Goal: Transaction & Acquisition: Purchase product/service

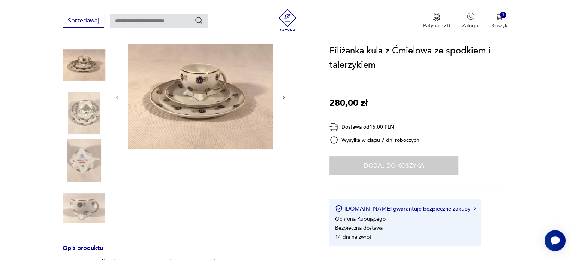
scroll to position [105, 0]
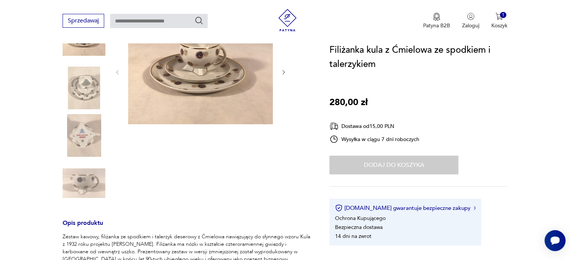
click at [371, 164] on div "Dodaj do koszyka" at bounding box center [393, 165] width 129 height 19
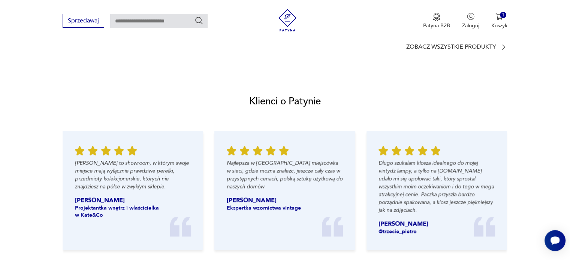
scroll to position [749, 0]
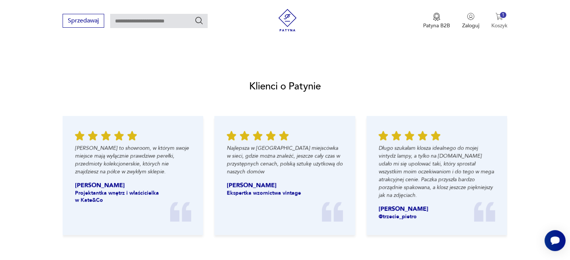
click at [501, 14] on div "1" at bounding box center [503, 15] width 6 height 6
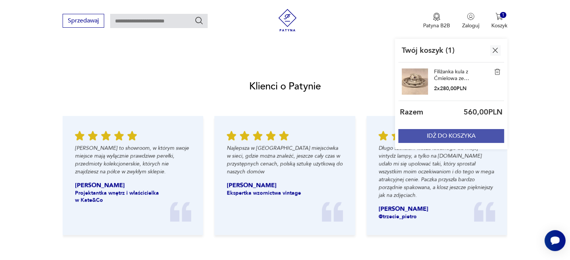
click at [449, 135] on button "IDŹ DO KOSZYKA" at bounding box center [451, 136] width 106 height 14
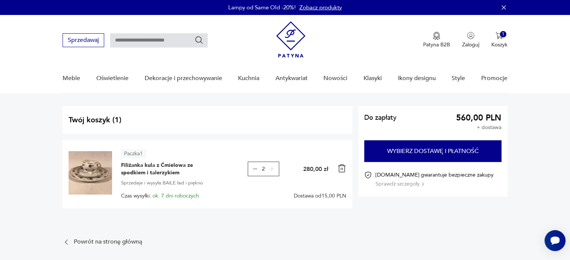
click at [94, 162] on img at bounding box center [90, 172] width 43 height 43
click at [158, 166] on span "Filiżanka kula z Ćmielowa ze spodkiem i talerzykiem" at bounding box center [168, 169] width 94 height 15
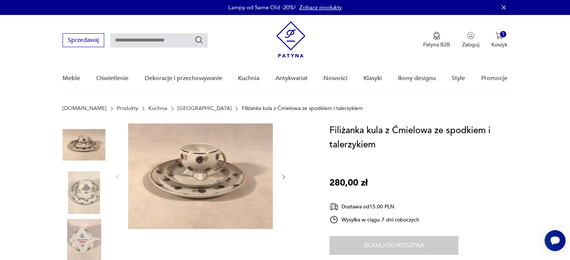
click at [283, 176] on icon "button" at bounding box center [284, 177] width 6 height 6
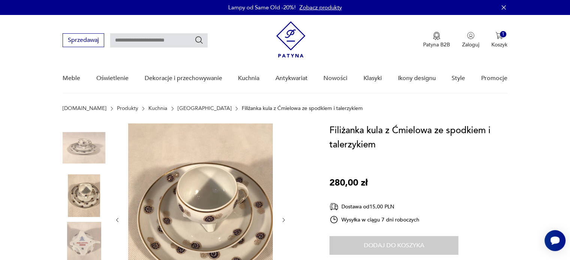
click at [283, 176] on div at bounding box center [200, 220] width 172 height 193
click at [284, 220] on icon "button" at bounding box center [283, 220] width 2 height 4
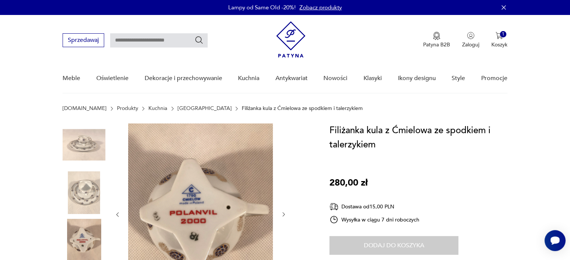
click at [284, 220] on div at bounding box center [200, 215] width 172 height 182
click at [282, 212] on icon "button" at bounding box center [284, 215] width 6 height 6
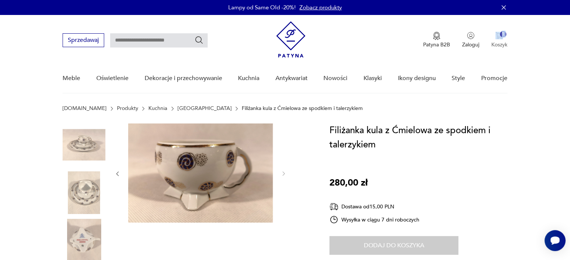
drag, startPoint x: 502, startPoint y: 27, endPoint x: 500, endPoint y: 40, distance: 12.6
click at [500, 40] on div "Patyna B2B Zaloguj 1 Koszyk Twój koszyk ( 1 ) Filiżanka kula z Ćmielowa ze spod…" at bounding box center [391, 40] width 231 height 38
click at [500, 40] on button "1 Koszyk" at bounding box center [499, 40] width 16 height 16
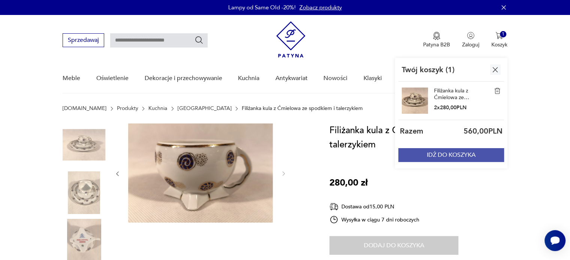
click at [446, 154] on button "IDŹ DO KOSZYKA" at bounding box center [451, 155] width 106 height 14
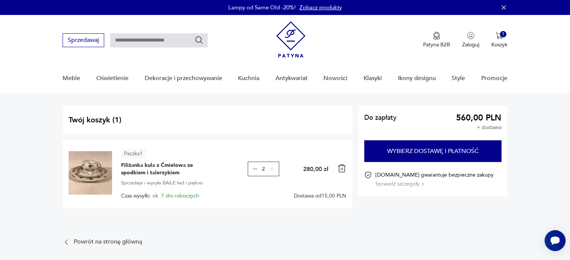
click at [255, 169] on icon "button" at bounding box center [255, 169] width 6 height 6
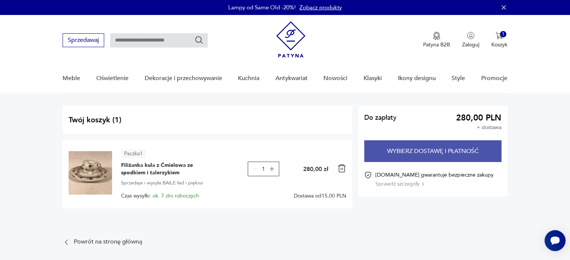
click at [464, 152] on button "Wybierz dostawę i płatność" at bounding box center [432, 151] width 137 height 22
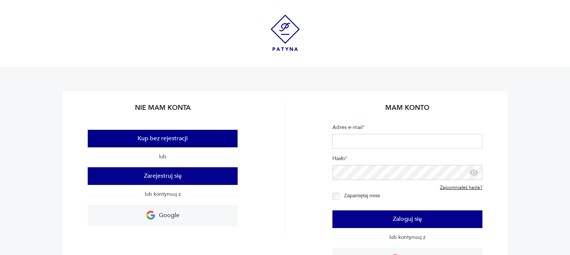
click at [156, 139] on button "Kup bez rejestracji" at bounding box center [163, 139] width 150 height 18
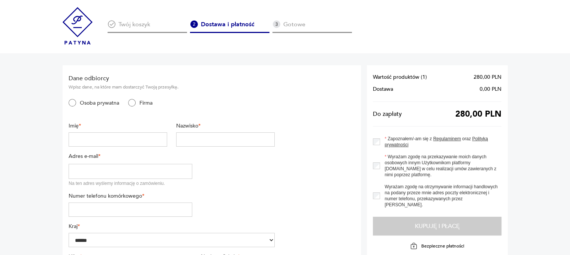
click at [119, 141] on input "text" at bounding box center [118, 139] width 99 height 14
click at [130, 139] on input "text" at bounding box center [118, 139] width 99 height 14
type input "*****"
type input "**********"
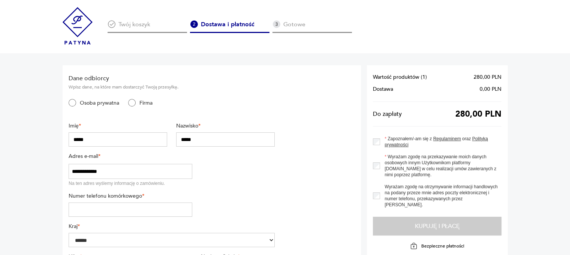
type input "*********"
type input "*******"
type input "***"
type input "*********"
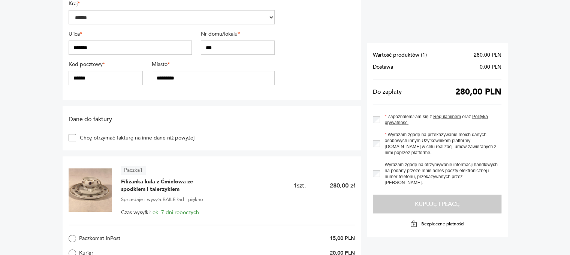
click at [75, 81] on input "******" at bounding box center [106, 78] width 74 height 14
type input "******"
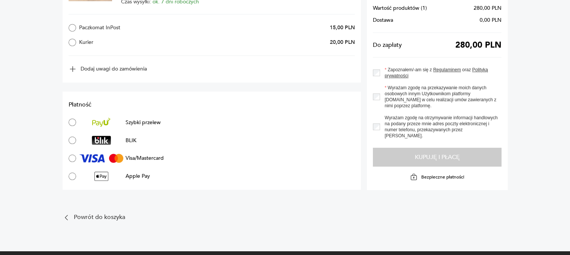
scroll to position [438, 0]
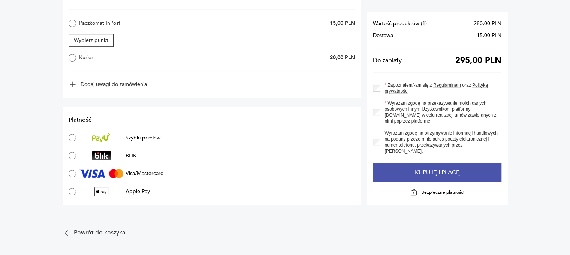
click at [413, 175] on section "Wartość produktów ( 1 ) 280,00 PLN Dostawa 15,00 PLN Do zapłaty 295,00 PLN Zapo…" at bounding box center [437, 108] width 140 height 193
click at [413, 175] on button "Kupuję i płacę" at bounding box center [437, 172] width 128 height 19
click at [404, 175] on button "Kupuję i płacę" at bounding box center [437, 172] width 128 height 19
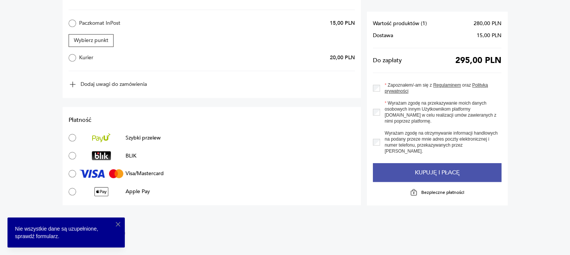
click at [435, 172] on button "Kupuję i płacę" at bounding box center [437, 172] width 128 height 19
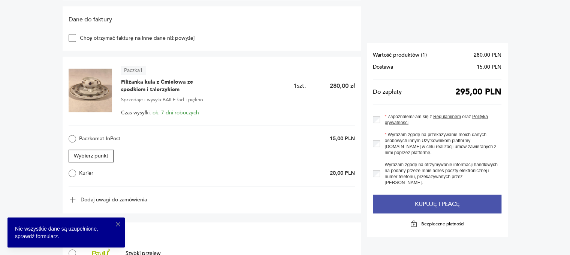
scroll to position [307, 0]
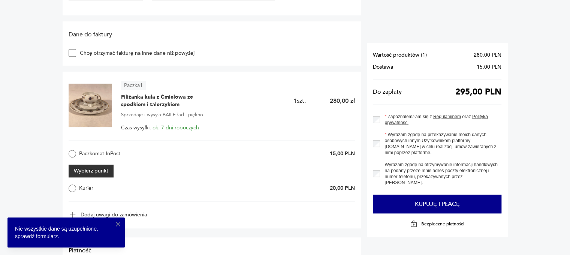
click at [106, 172] on button "Wybierz punkt" at bounding box center [91, 170] width 45 height 13
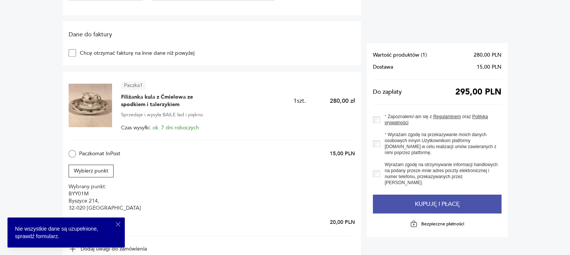
click at [485, 194] on button "Kupuję i płacę" at bounding box center [437, 203] width 128 height 19
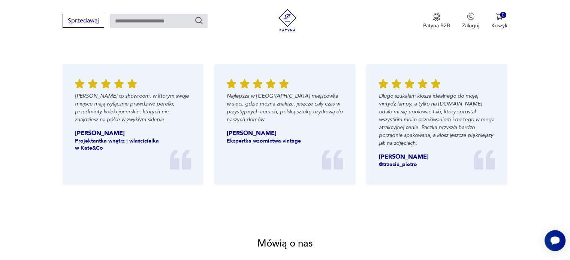
scroll to position [994, 0]
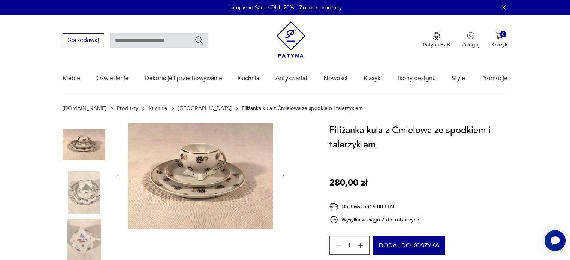
click at [195, 161] on img at bounding box center [200, 177] width 145 height 106
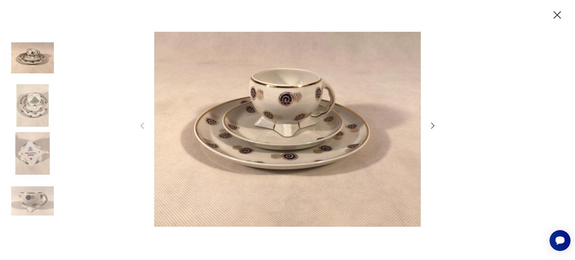
click at [432, 128] on icon "button" at bounding box center [433, 126] width 3 height 6
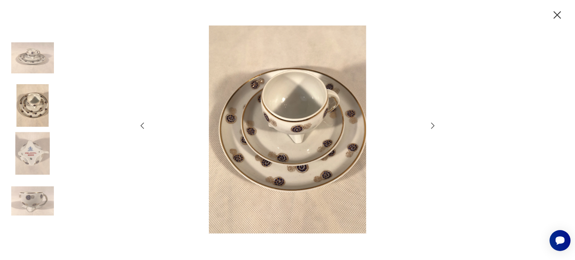
click at [432, 128] on icon "button" at bounding box center [433, 126] width 3 height 6
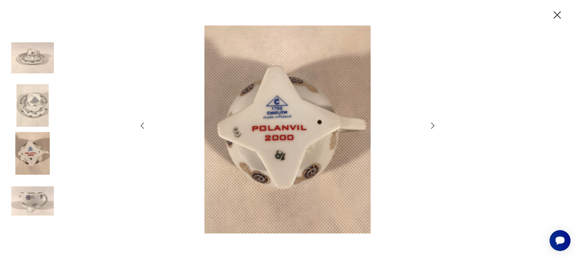
click at [432, 128] on icon "button" at bounding box center [433, 126] width 3 height 6
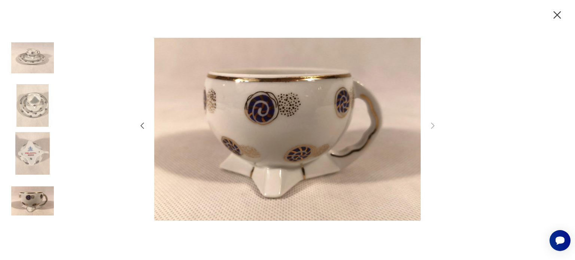
click at [33, 194] on img at bounding box center [32, 201] width 43 height 43
click at [142, 127] on icon "button" at bounding box center [142, 126] width 3 height 6
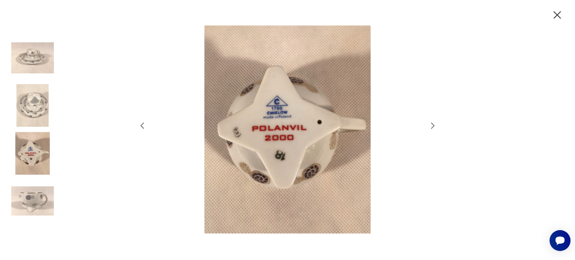
click at [142, 127] on icon "button" at bounding box center [142, 126] width 3 height 6
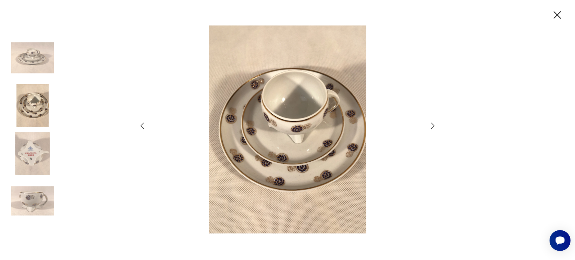
click at [142, 127] on icon "button" at bounding box center [142, 126] width 3 height 6
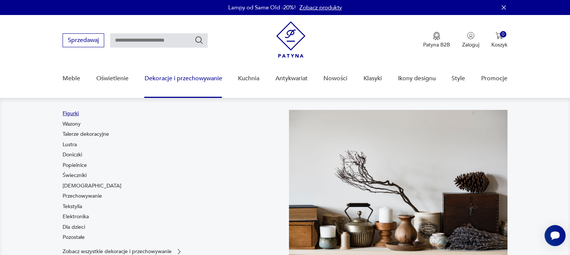
click at [74, 112] on link "Figurki" at bounding box center [71, 113] width 16 height 7
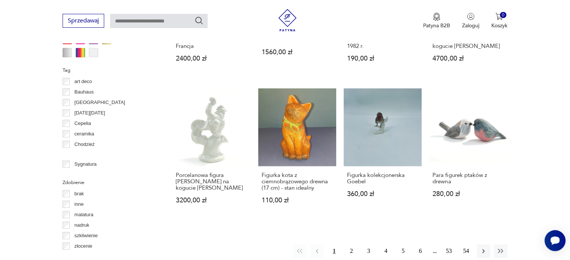
scroll to position [635, 0]
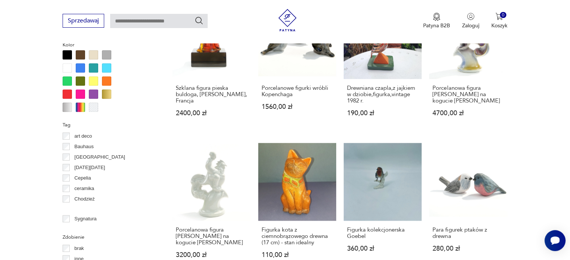
click at [145, 19] on input "text" at bounding box center [158, 21] width 97 height 14
type input "*******"
click at [199, 19] on icon "Szukaj" at bounding box center [198, 20] width 9 height 9
type input "*******"
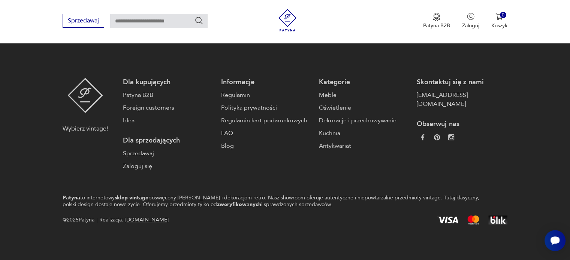
type input "*******"
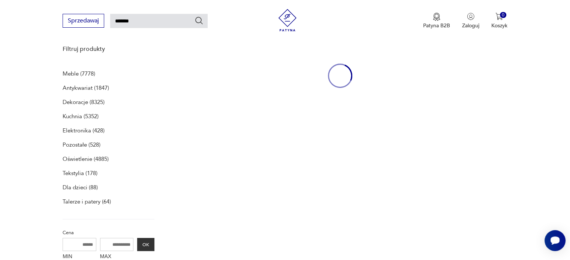
scroll to position [97, 0]
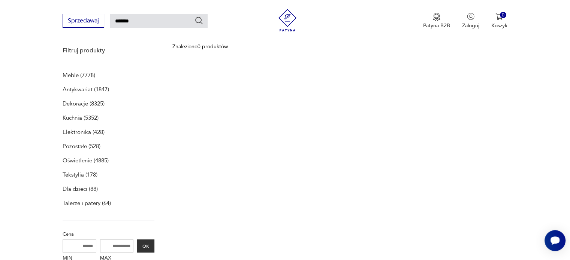
click at [146, 16] on input "*******" at bounding box center [158, 21] width 97 height 14
type input "*"
type input "*******"
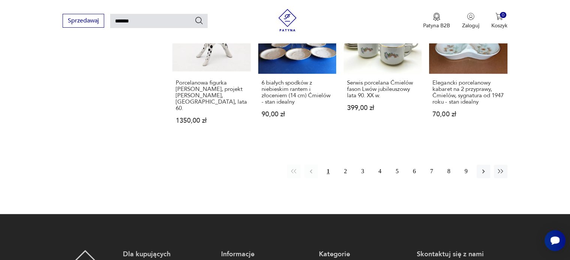
scroll to position [656, 0]
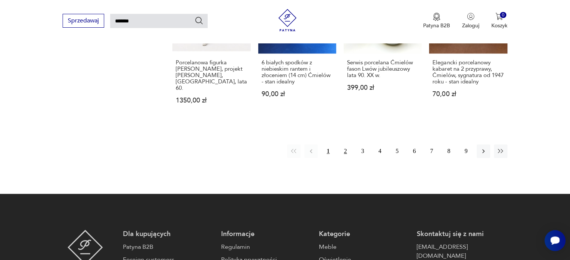
click at [344, 145] on button "2" at bounding box center [345, 151] width 13 height 13
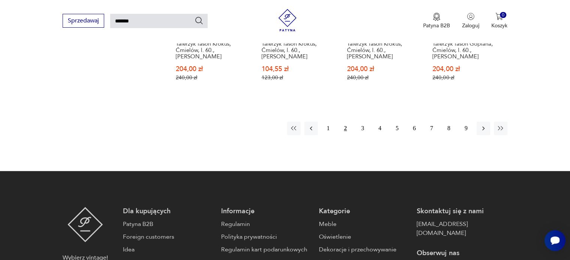
scroll to position [676, 0]
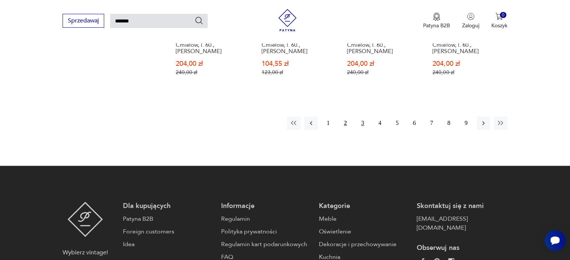
click at [365, 117] on button "3" at bounding box center [362, 123] width 13 height 13
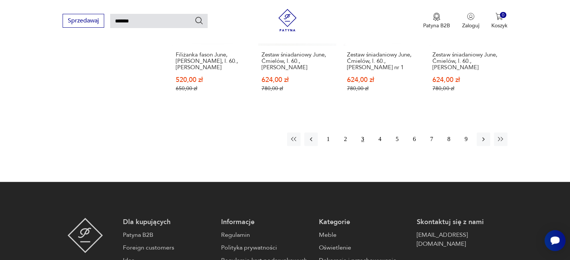
scroll to position [666, 0]
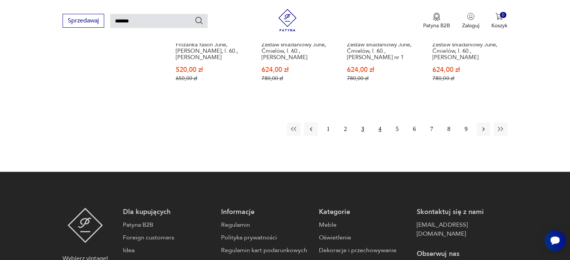
click at [380, 123] on button "4" at bounding box center [379, 129] width 13 height 13
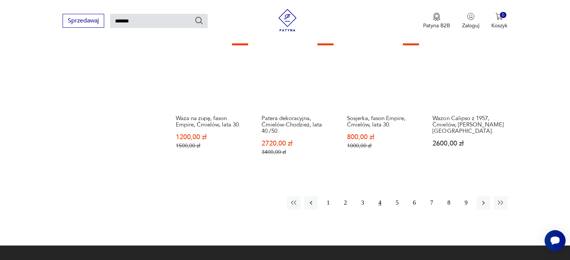
scroll to position [611, 0]
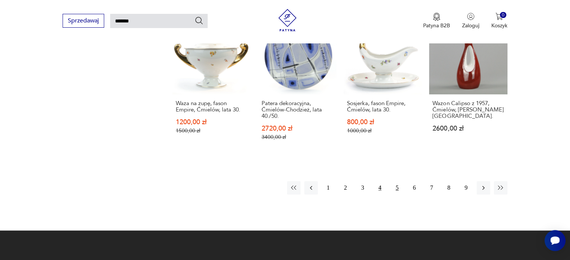
click at [397, 181] on button "5" at bounding box center [396, 187] width 13 height 13
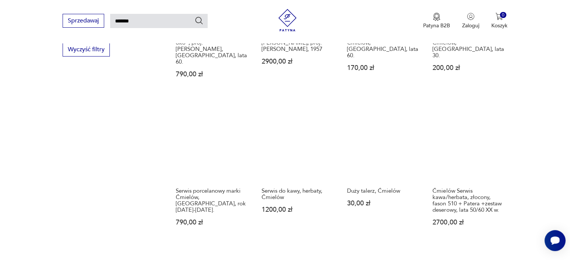
scroll to position [541, 0]
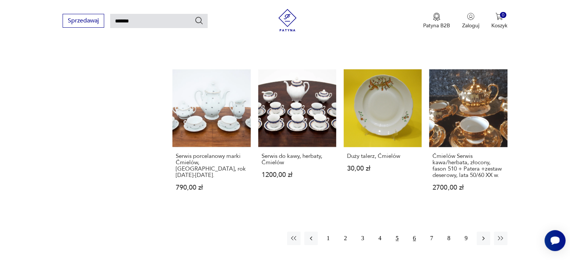
click at [415, 232] on button "6" at bounding box center [414, 238] width 13 height 13
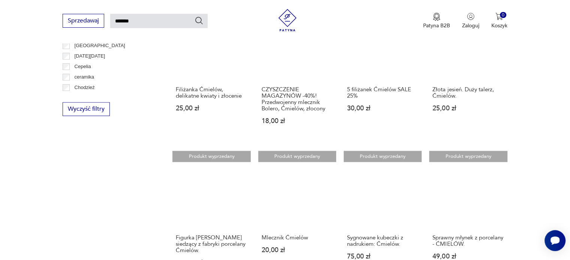
scroll to position [511, 0]
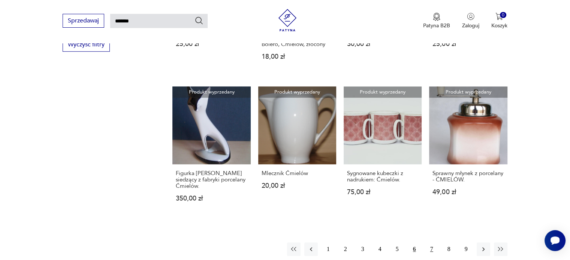
click at [430, 243] on button "7" at bounding box center [431, 249] width 13 height 13
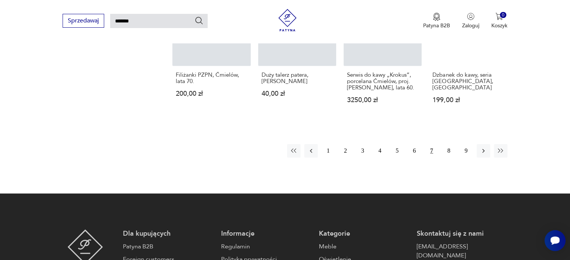
scroll to position [661, 0]
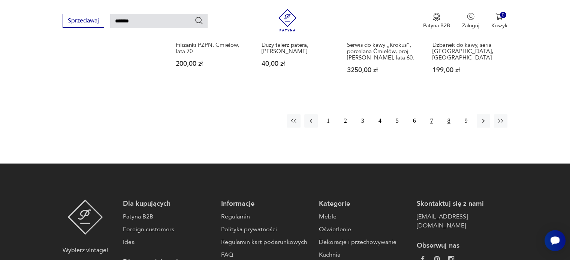
click at [448, 114] on button "8" at bounding box center [448, 120] width 13 height 13
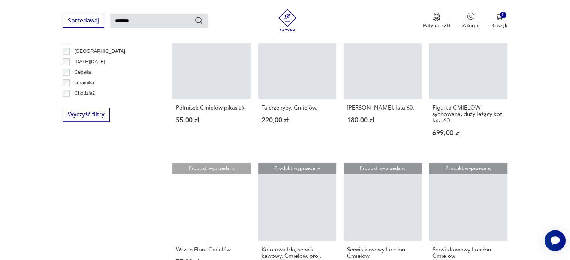
scroll to position [451, 0]
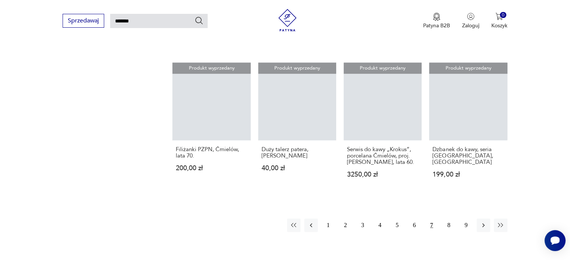
scroll to position [661, 0]
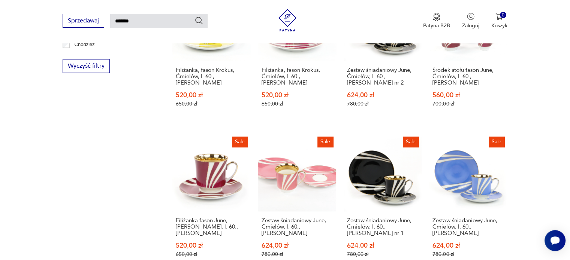
scroll to position [430, 0]
